Goal: Task Accomplishment & Management: Manage account settings

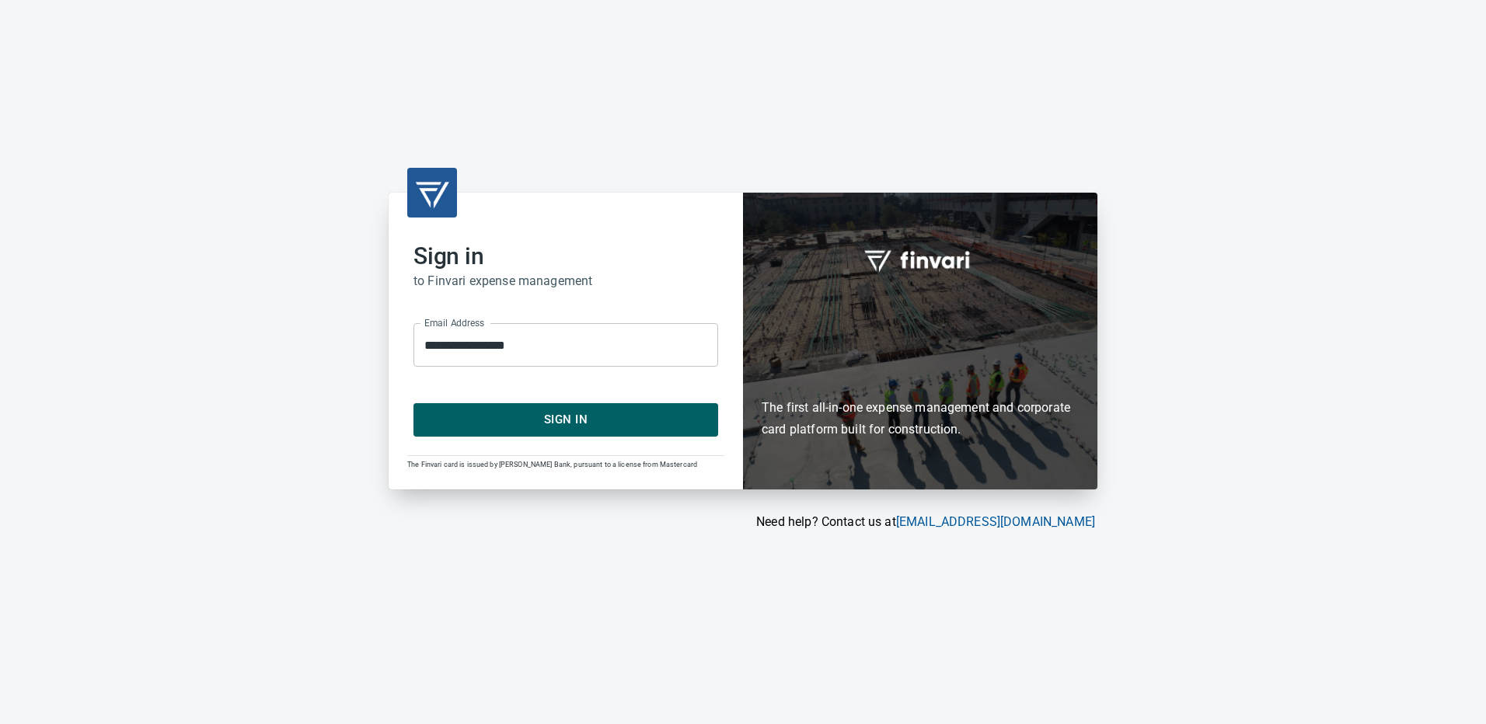
click at [580, 416] on span "Sign In" at bounding box center [565, 419] width 270 height 20
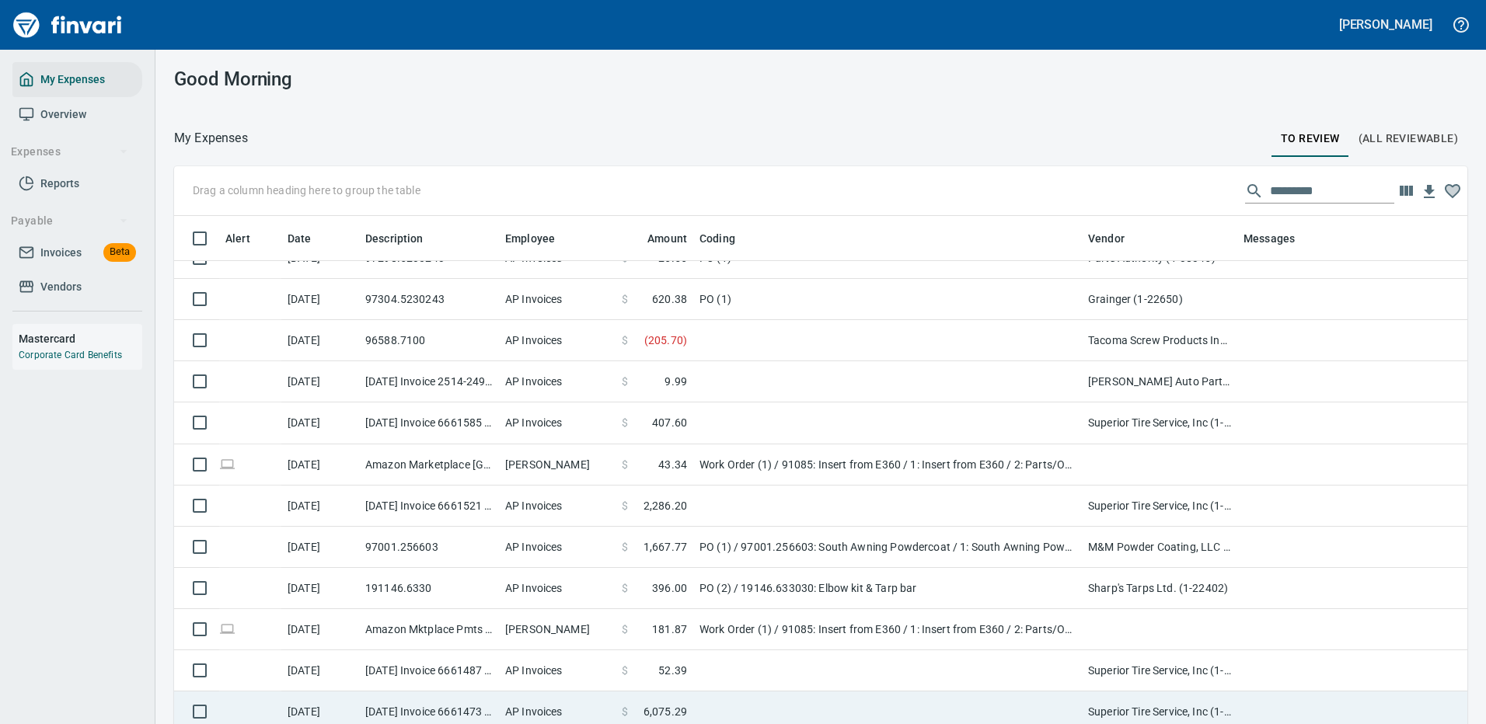
scroll to position [3652, 0]
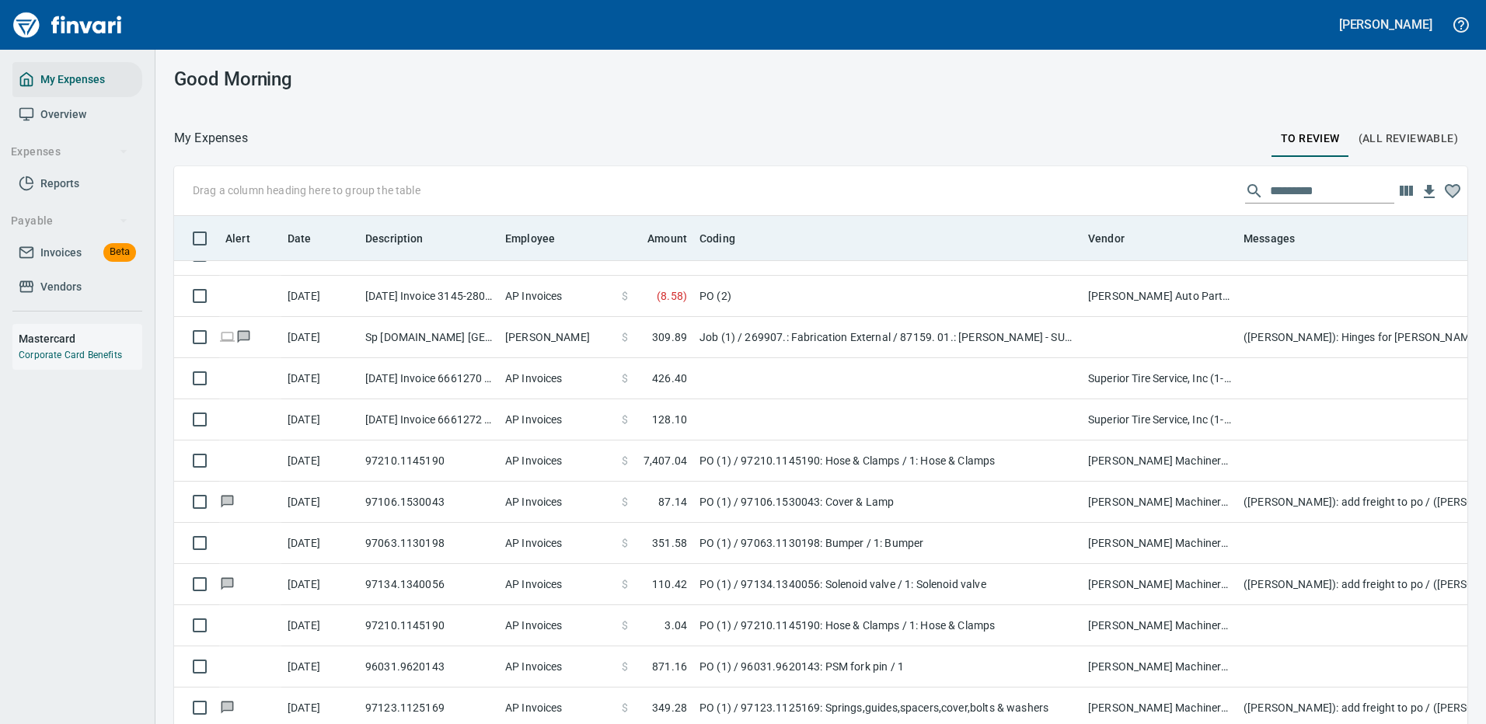
click at [295, 227] on th "Date" at bounding box center [320, 238] width 78 height 45
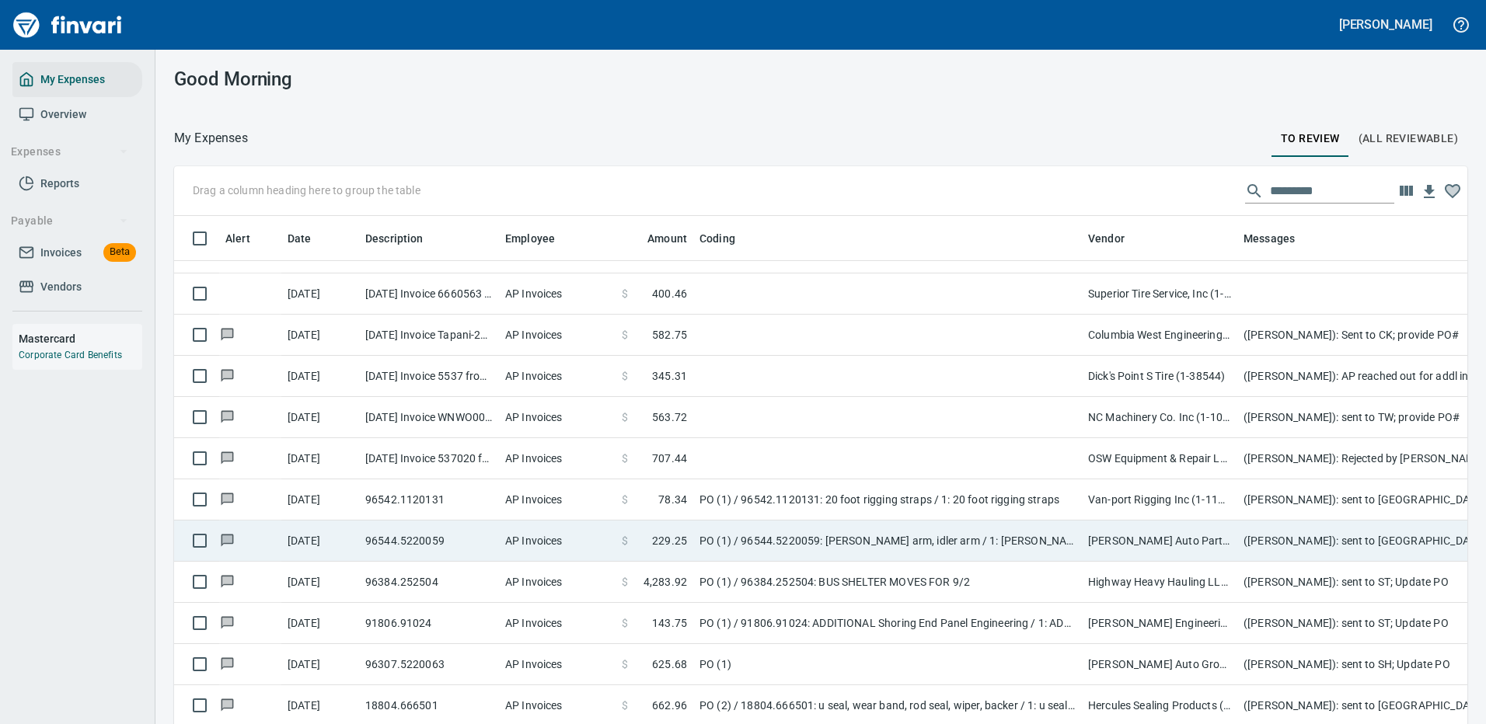
scroll to position [45, 0]
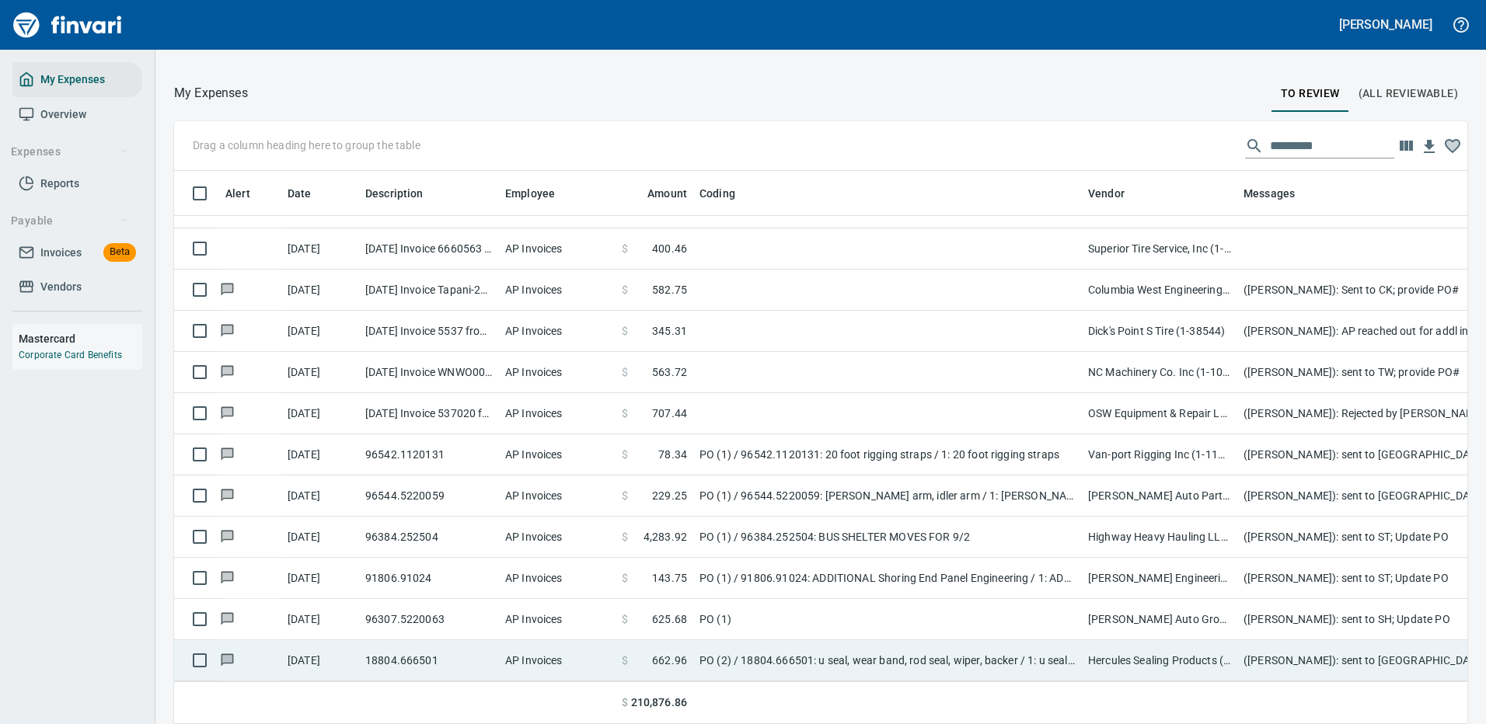
click at [917, 645] on td "PO (2) / 18804.666501: u seal, wear band, rod seal, wiper, backer / 1: u seal, …" at bounding box center [887, 660] width 388 height 41
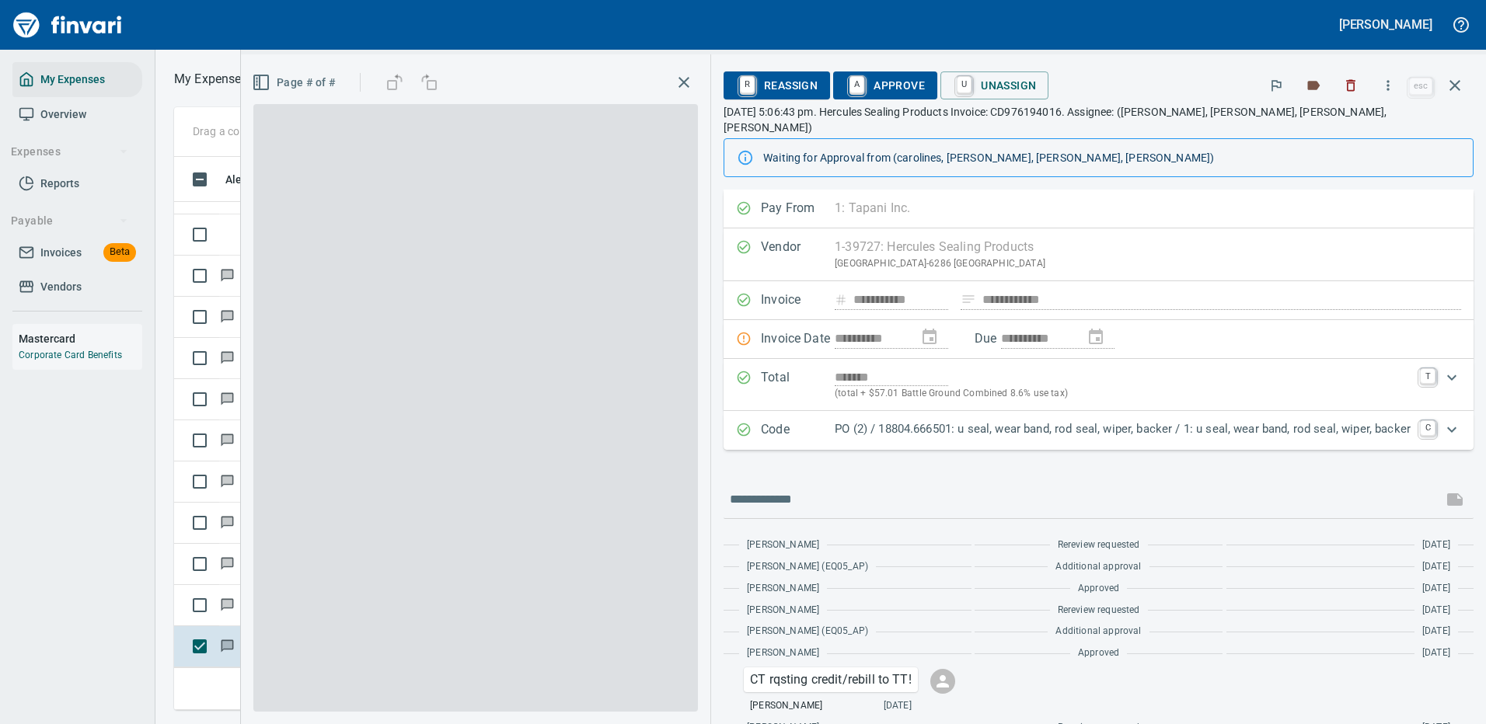
scroll to position [530, 881]
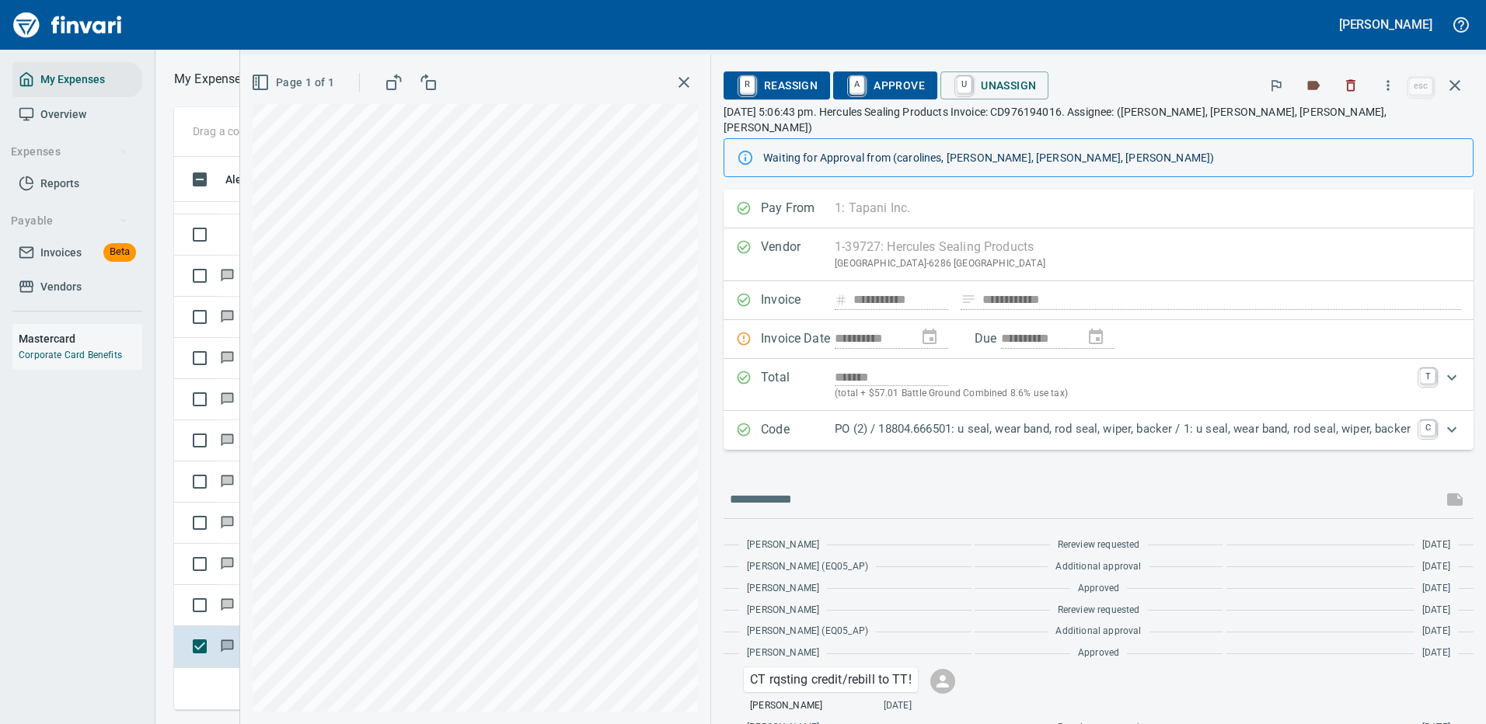
click at [1362, 420] on p "PO (2) / 18804.666501: u seal, wear band, rod seal, wiper, backer / 1: u seal, …" at bounding box center [1122, 429] width 576 height 18
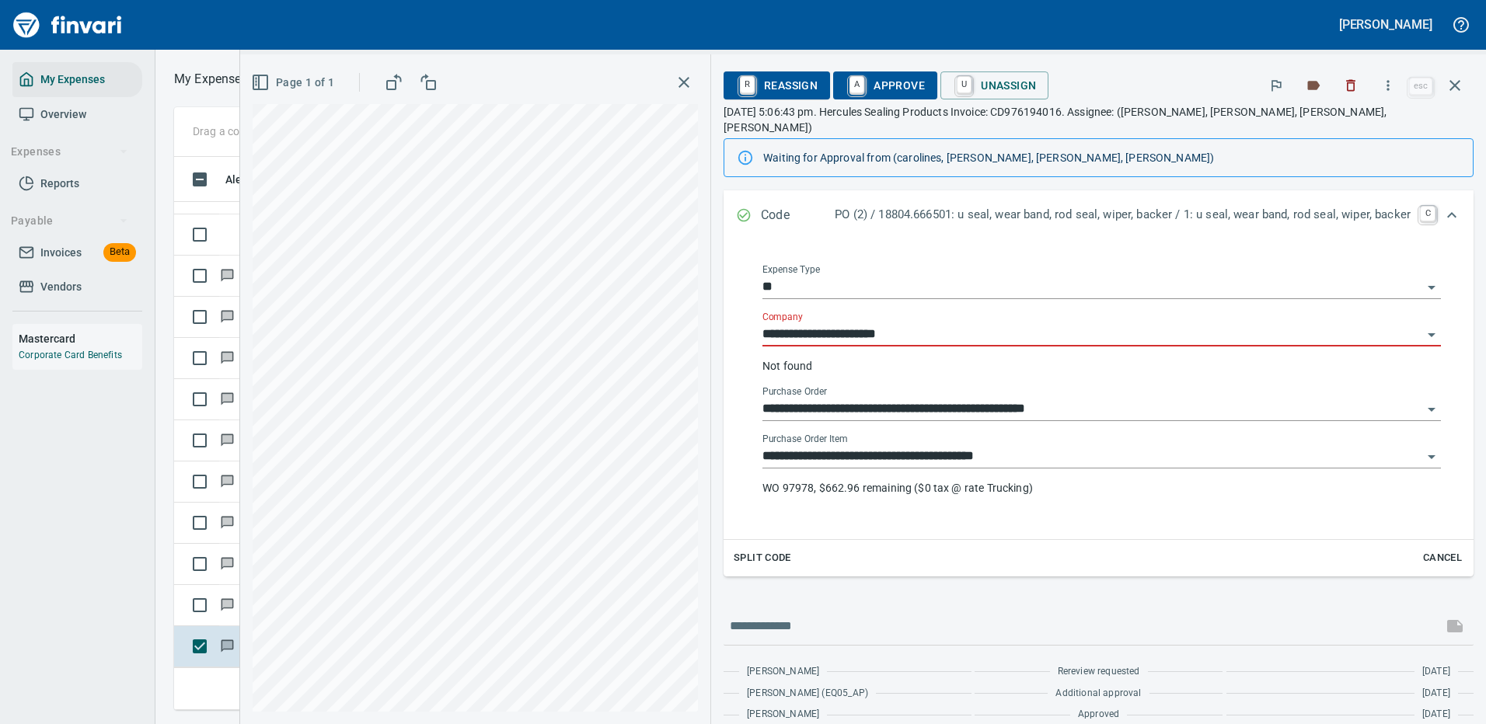
scroll to position [311, 0]
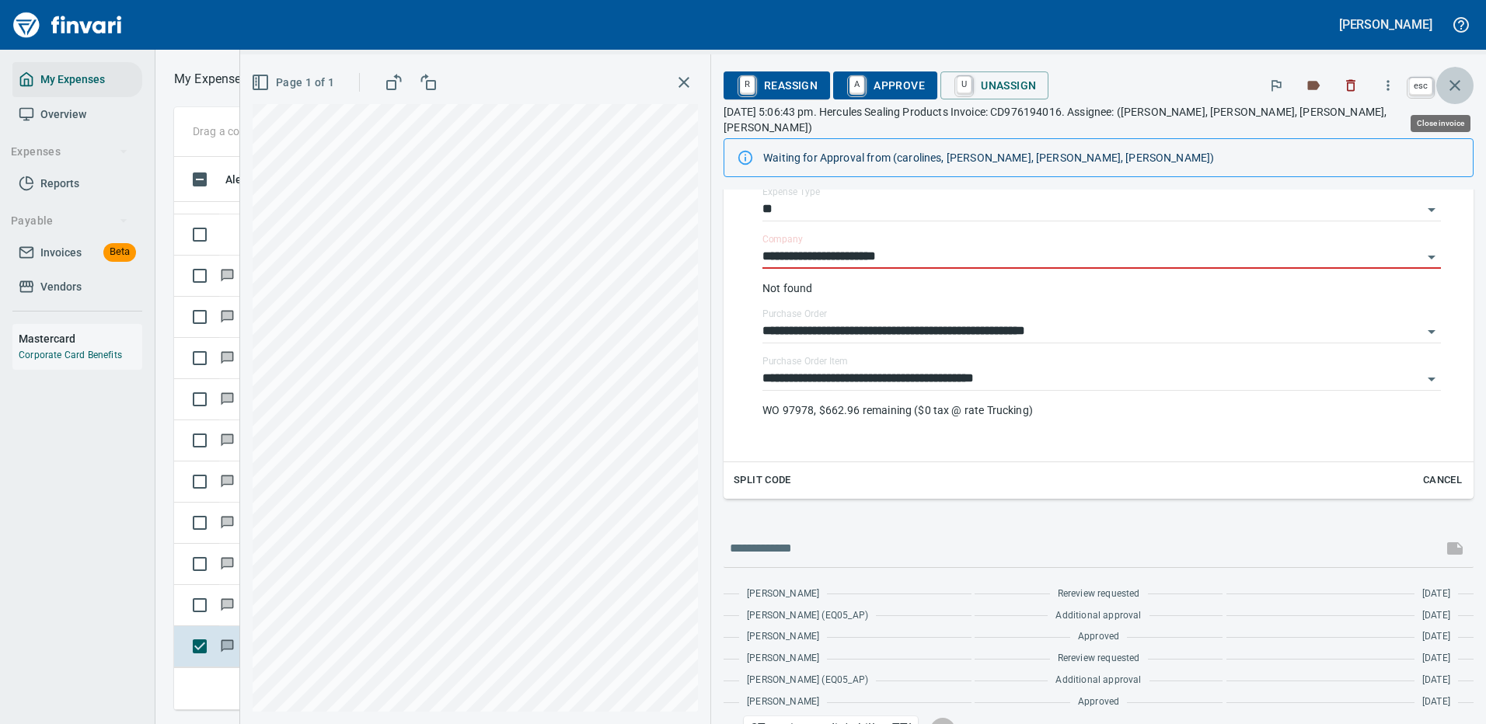
click at [1458, 80] on icon "button" at bounding box center [1454, 85] width 19 height 19
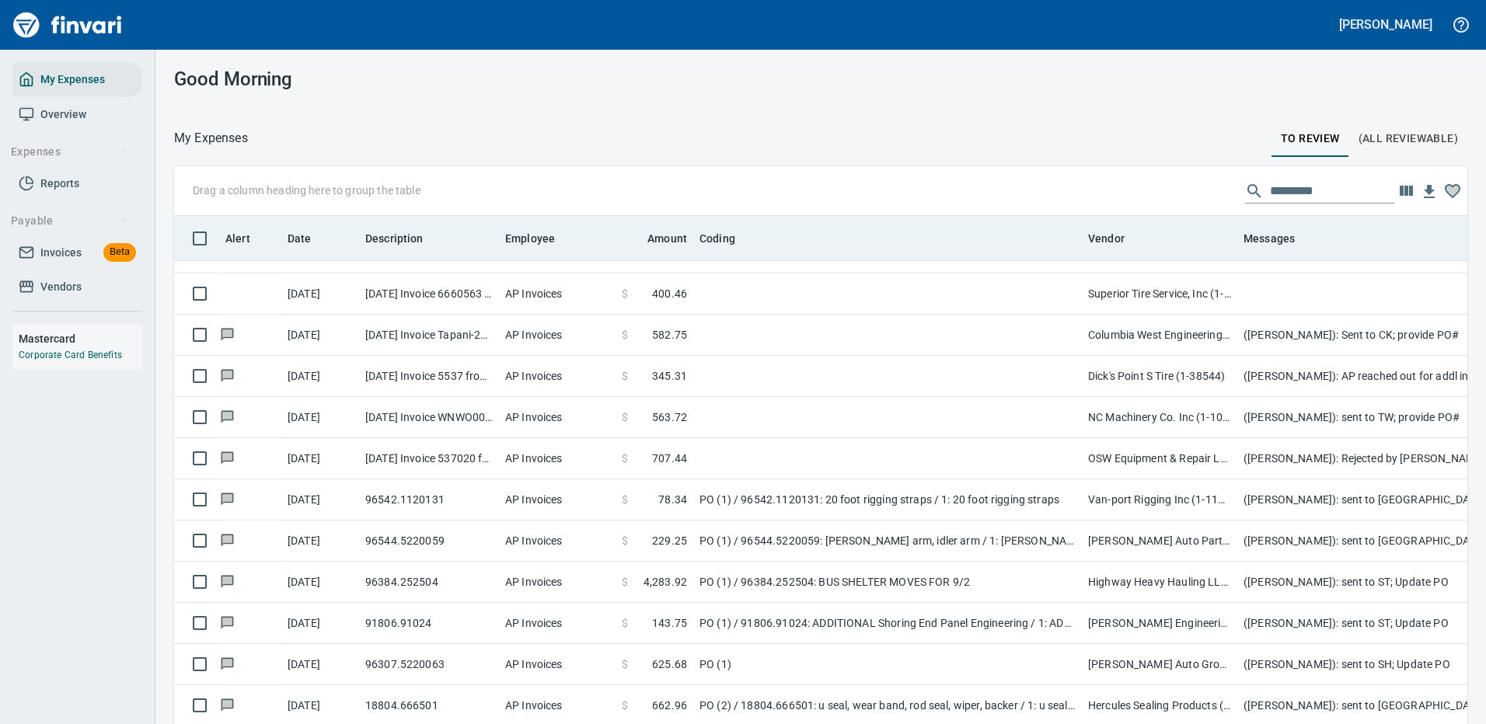
scroll to position [530, 1258]
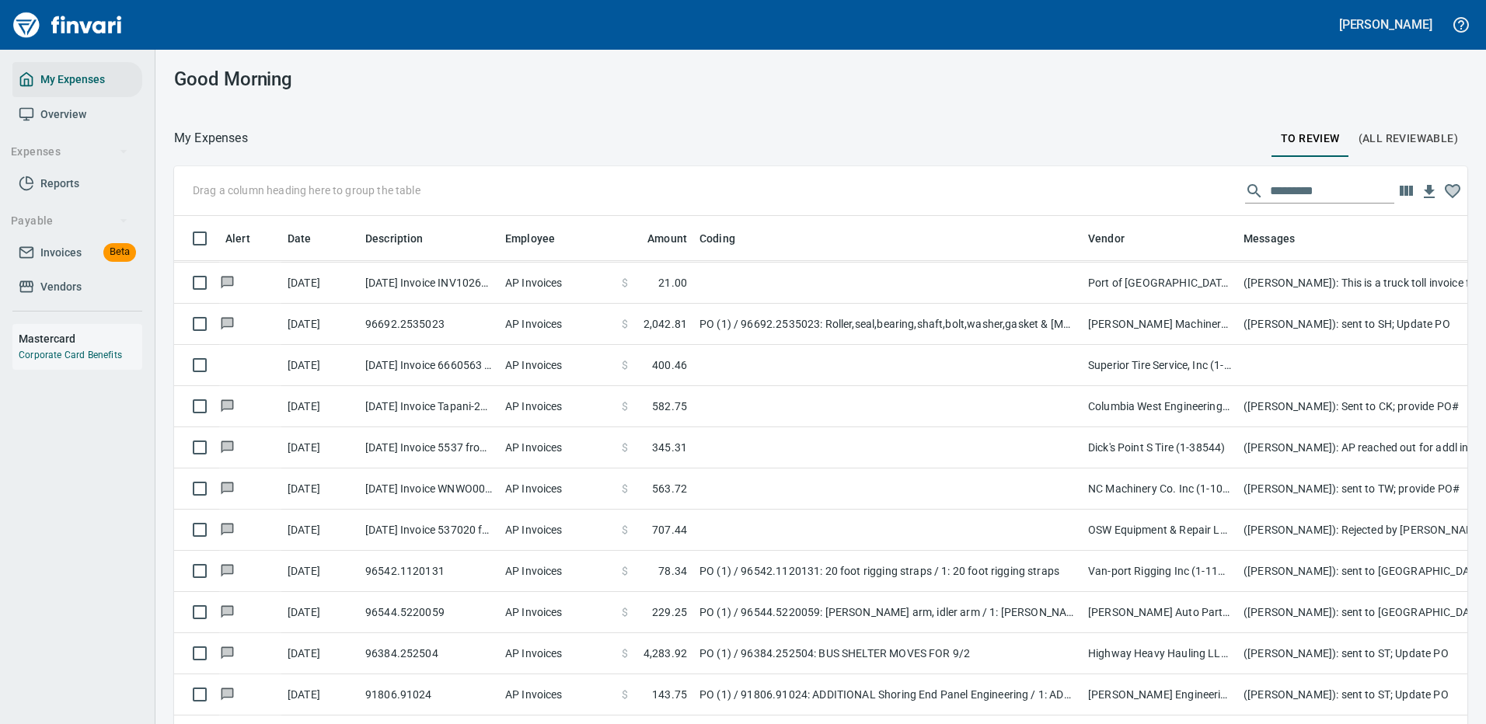
click at [1289, 196] on input "text" at bounding box center [1332, 191] width 124 height 25
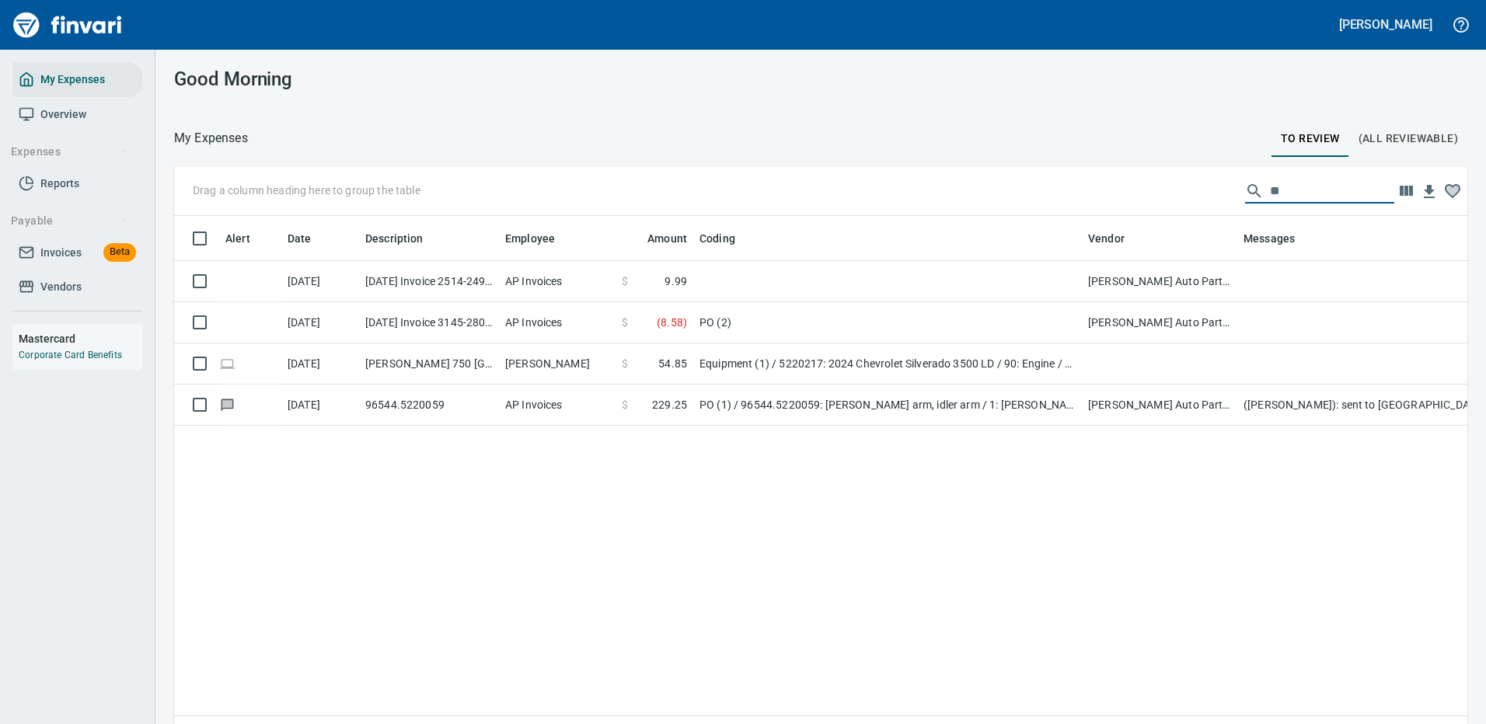
scroll to position [0, 0]
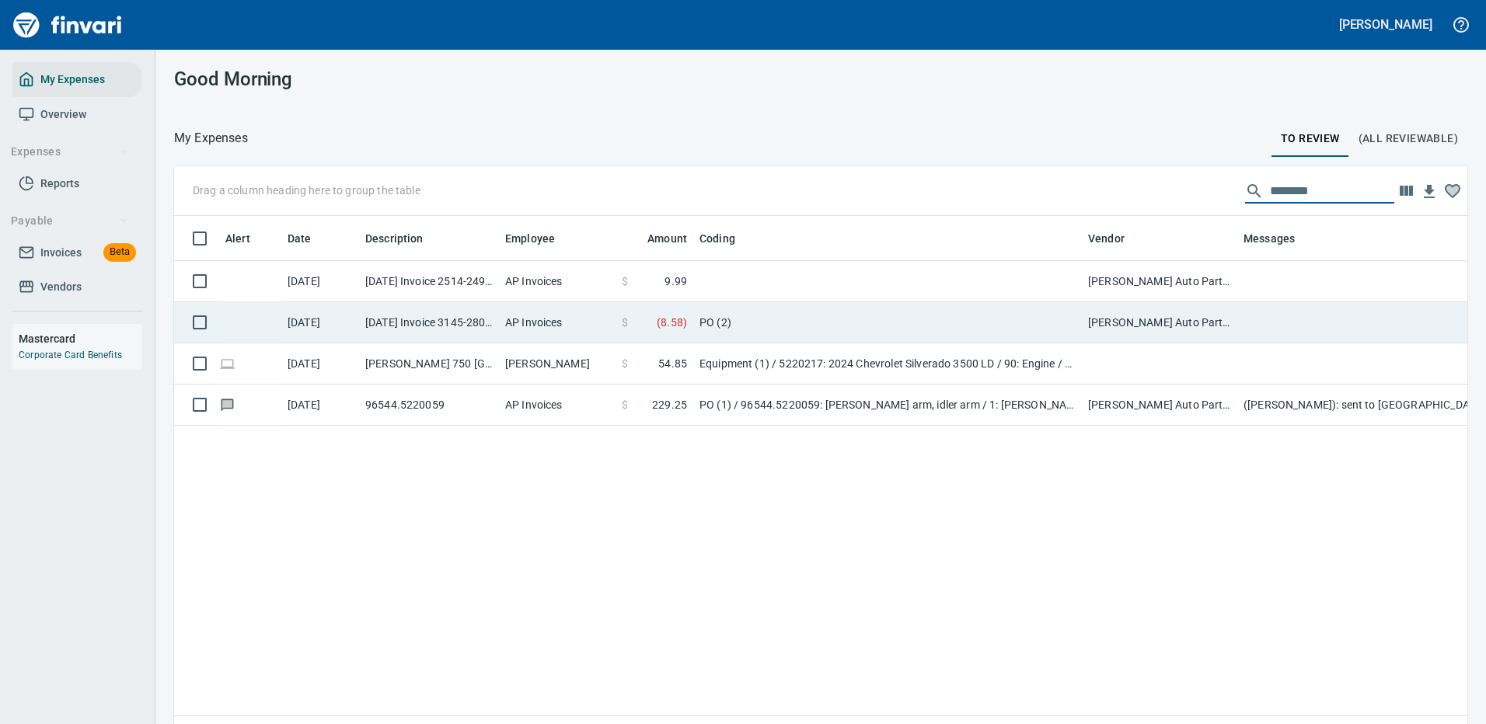
type input "********"
click at [887, 320] on td "PO (2)" at bounding box center [887, 322] width 388 height 41
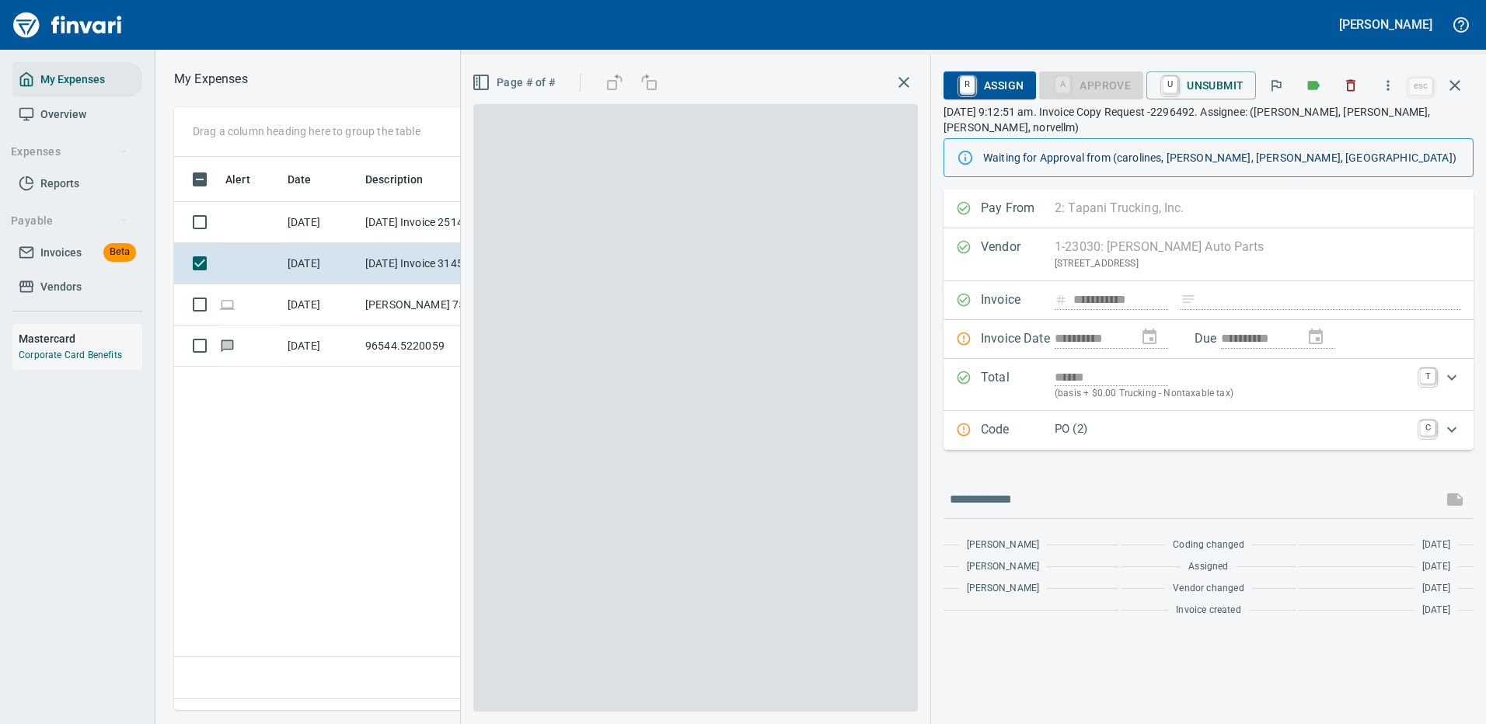
scroll to position [530, 893]
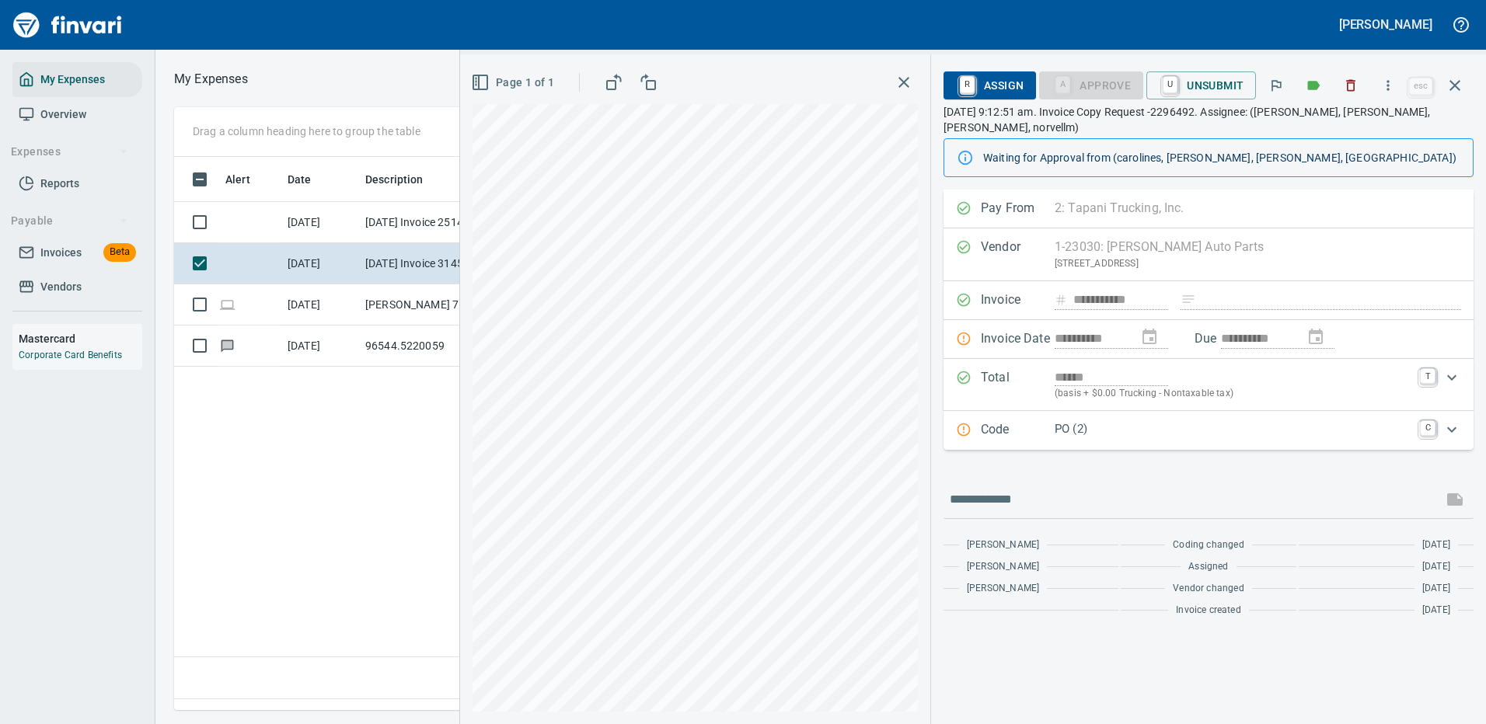
click at [1151, 427] on p "PO (2)" at bounding box center [1232, 429] width 356 height 18
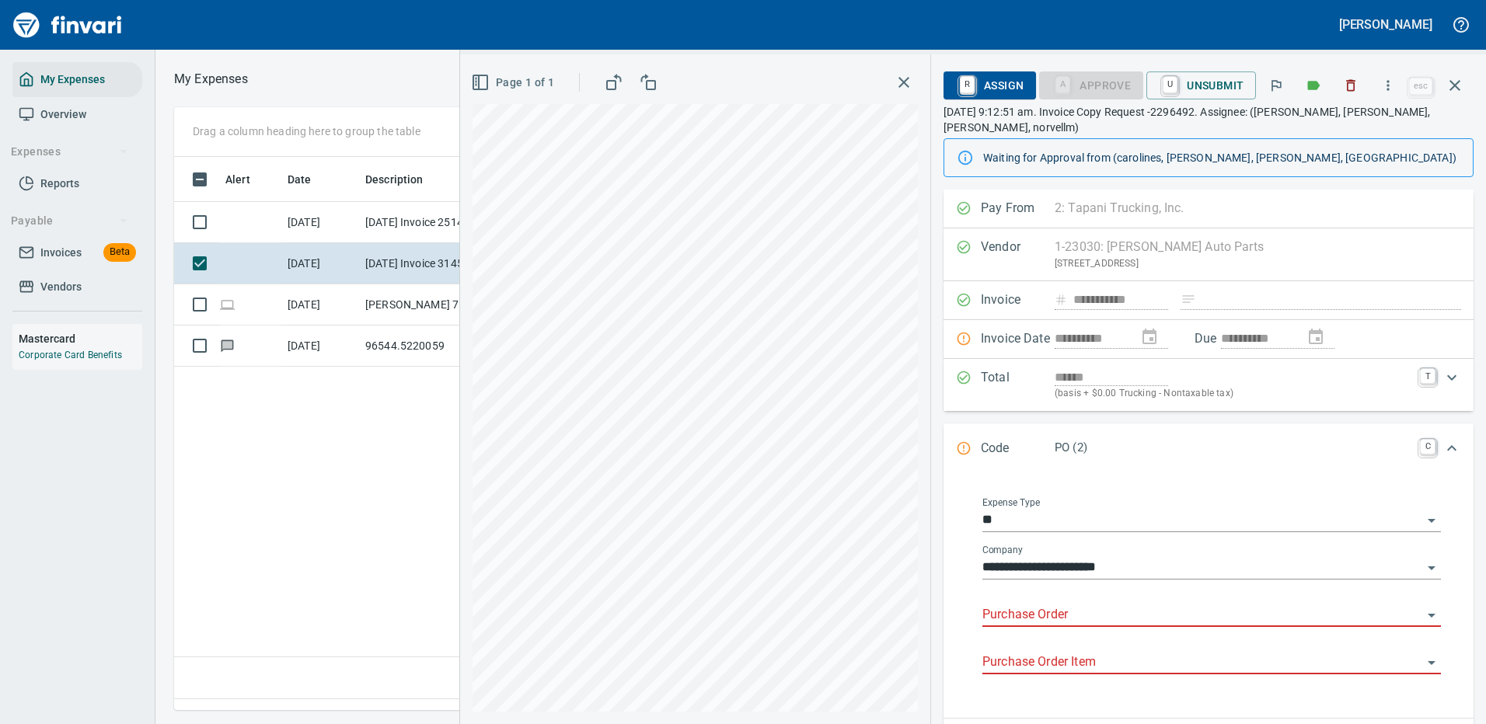
click at [1028, 616] on input "Purchase Order" at bounding box center [1202, 615] width 440 height 22
type input "*****"
click at [1452, 82] on icon "button" at bounding box center [1454, 85] width 11 height 11
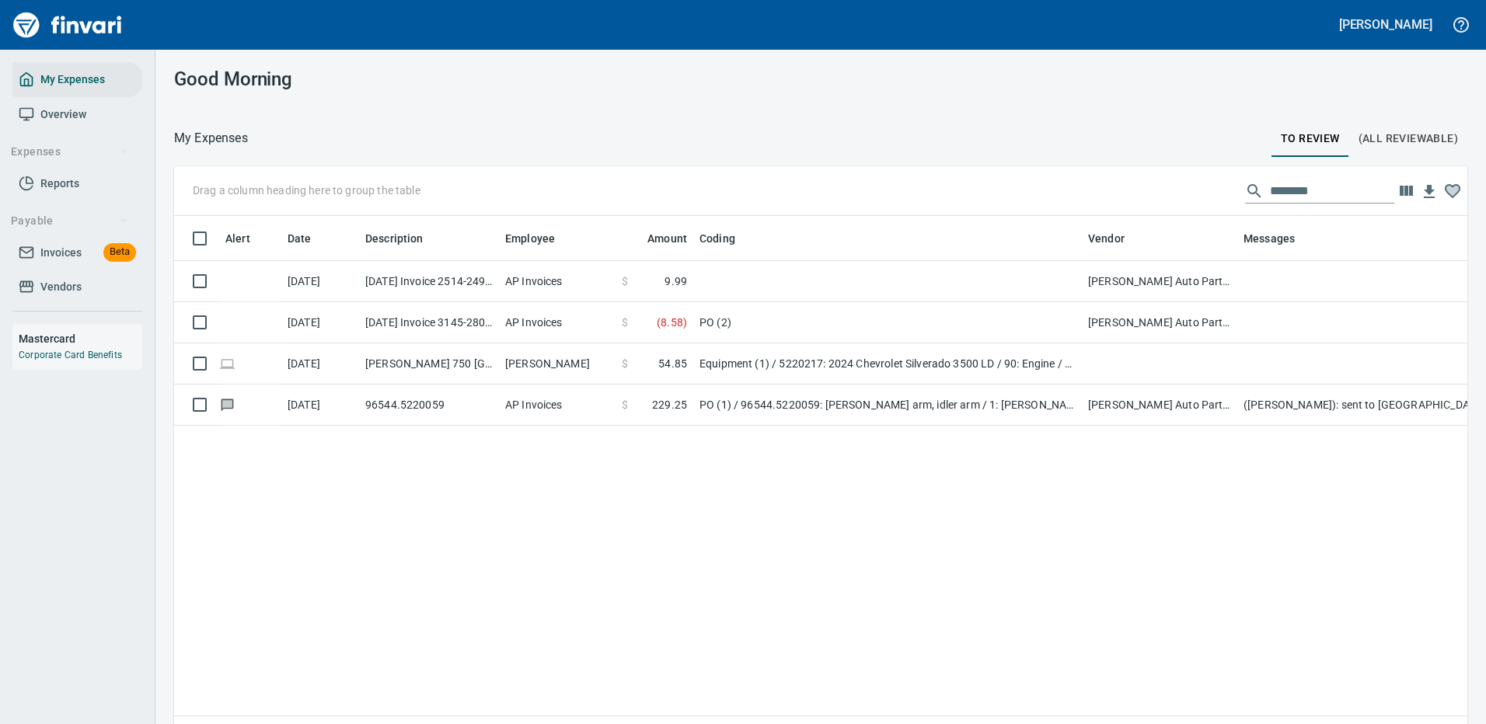
scroll to position [2, 2]
drag, startPoint x: 1286, startPoint y: 190, endPoint x: 1127, endPoint y: 190, distance: 158.5
click at [1131, 190] on div "Drag a column heading here to group the table ********" at bounding box center [820, 191] width 1293 height 50
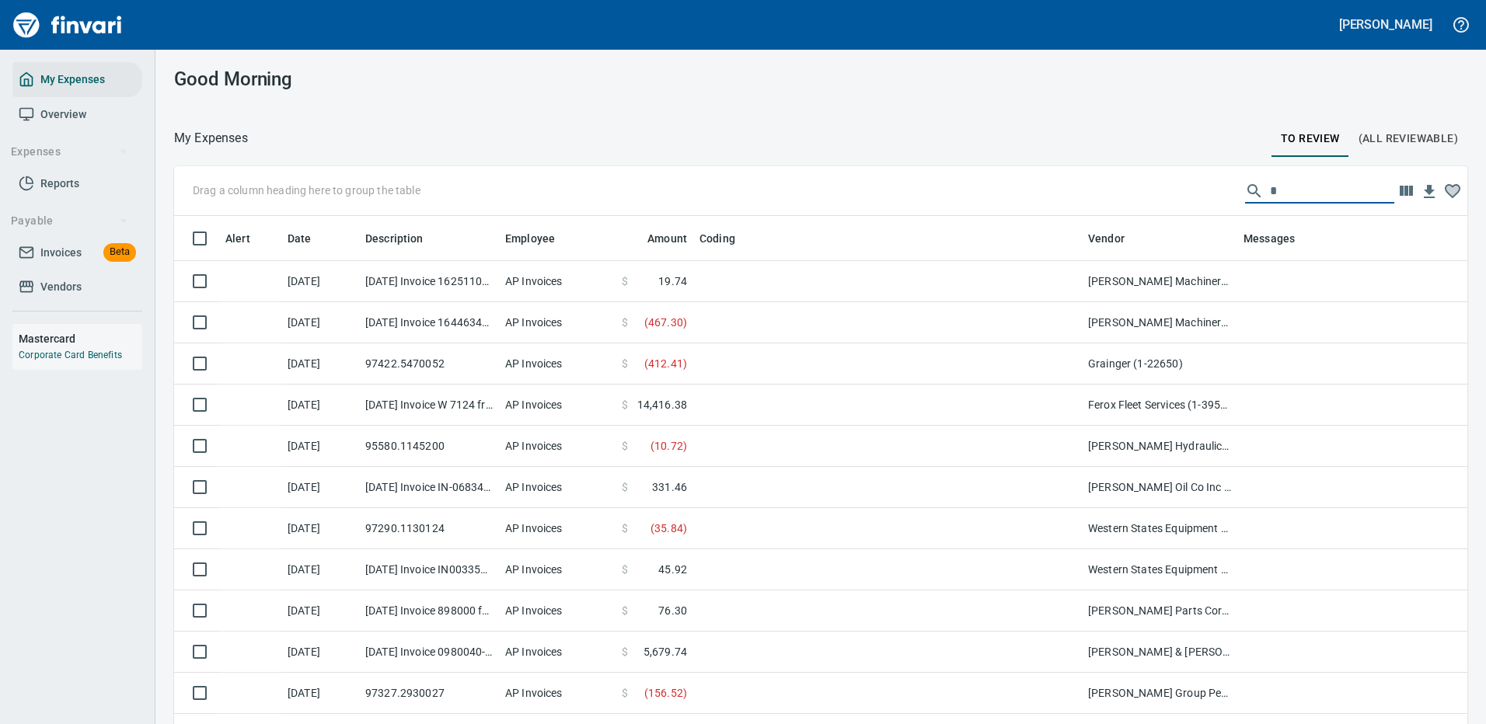
scroll to position [530, 1258]
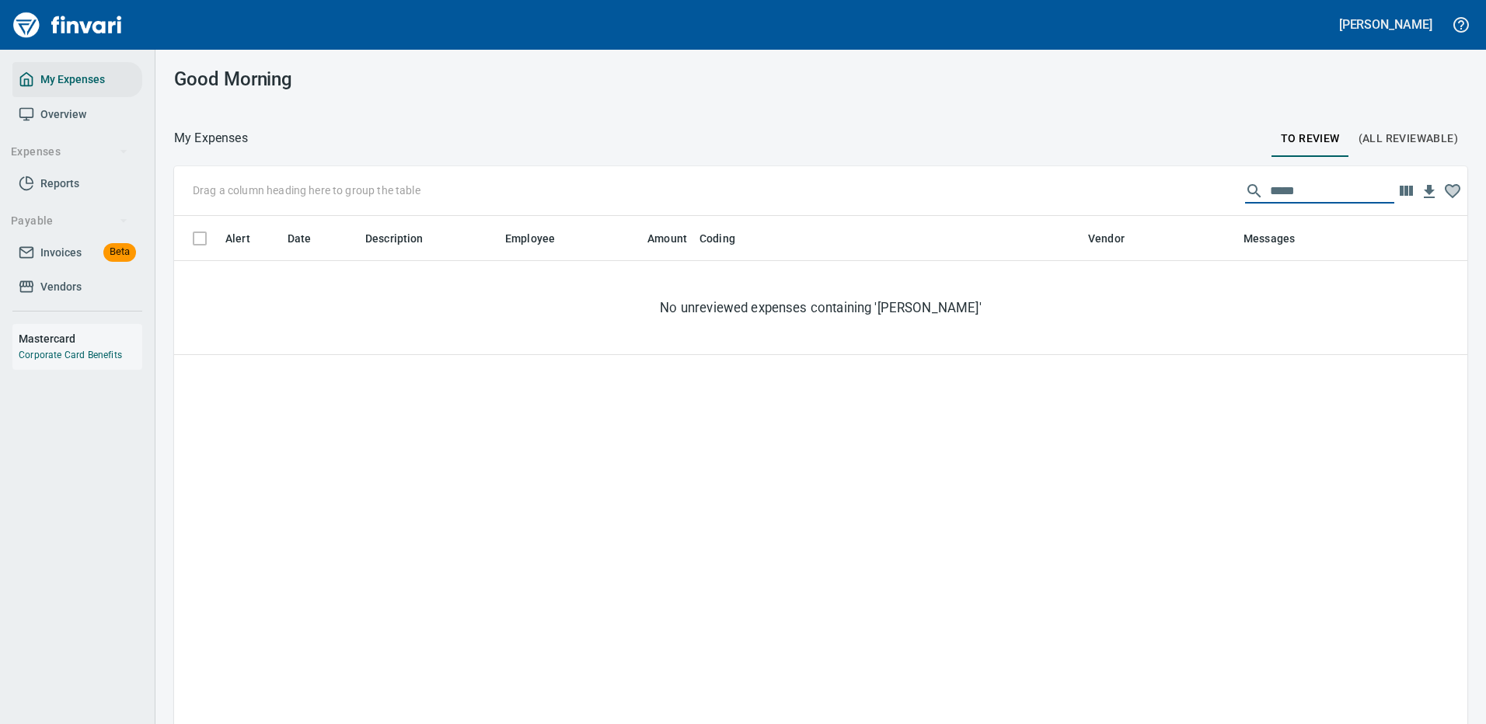
type input "******"
drag, startPoint x: 1283, startPoint y: 184, endPoint x: 1243, endPoint y: 193, distance: 40.7
click at [1245, 193] on div "******" at bounding box center [1319, 191] width 149 height 25
